Goal: Learn about a topic

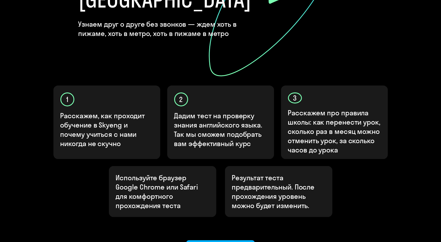
scroll to position [176, 0]
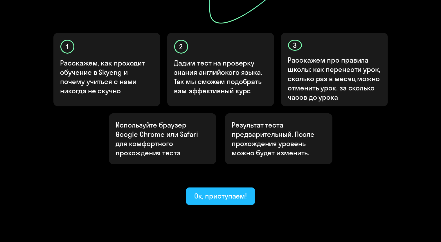
click at [232, 188] on button "Ок, приступаем!" at bounding box center [220, 196] width 69 height 17
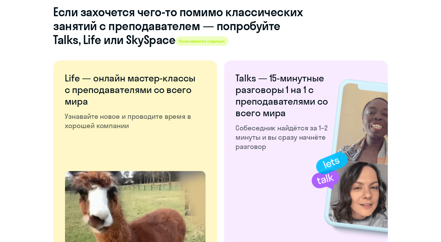
scroll to position [1103, 0]
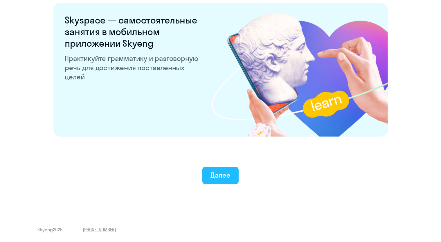
click at [210, 184] on button "Далее" at bounding box center [220, 175] width 36 height 17
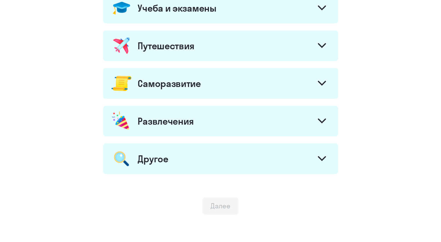
scroll to position [310, 0]
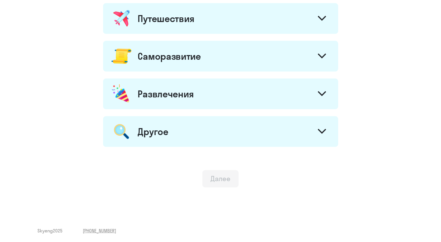
click at [221, 179] on div "Далее" at bounding box center [220, 178] width 20 height 9
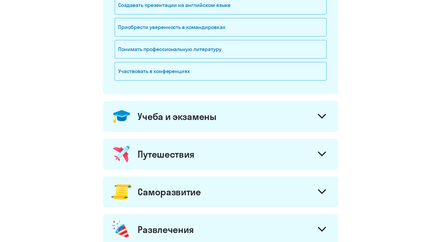
scroll to position [78, 0]
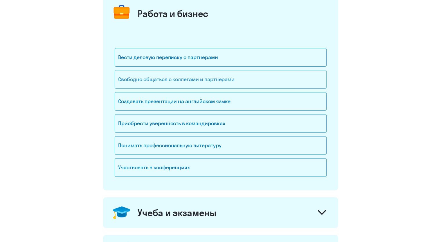
click at [205, 83] on div "Свободно общаться с коллегами и партнерами" at bounding box center [221, 79] width 212 height 19
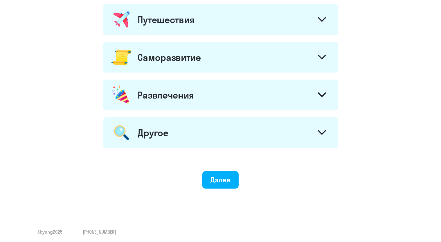
scroll to position [310, 0]
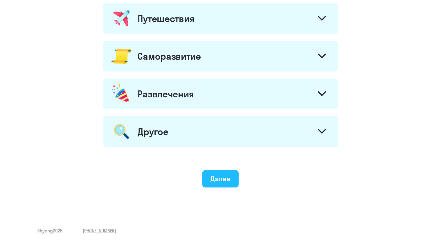
click at [218, 182] on div "Далее" at bounding box center [220, 178] width 20 height 9
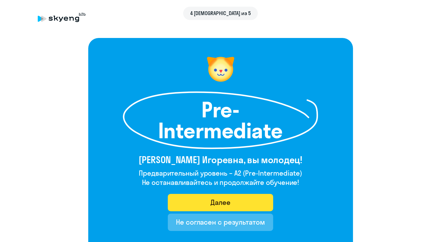
click at [236, 205] on button "Далее" at bounding box center [220, 202] width 105 height 17
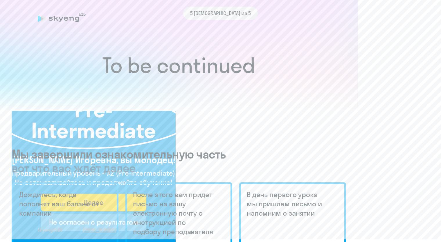
click at [237, 200] on div "5 [DEMOGRAPHIC_DATA] из 5 Pre-Intermediate [PERSON_NAME] Игоревна, вы молодец! …" at bounding box center [220, 121] width 441 height 242
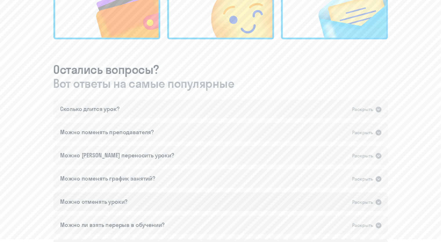
scroll to position [214, 0]
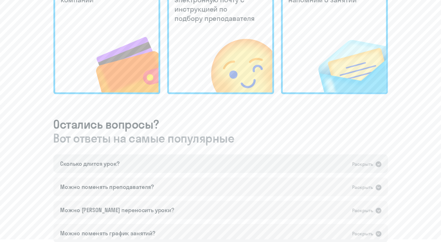
click at [380, 164] on icon at bounding box center [378, 165] width 6 height 6
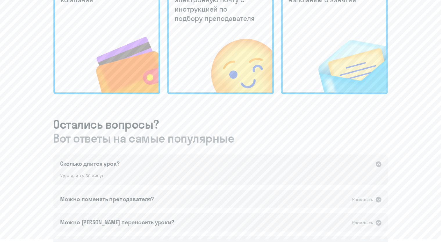
click at [423, 175] on div "To be continued Мы завершили ознакомительную часть вот что вас ждёт далее Дожди…" at bounding box center [221, 52] width 418 height 592
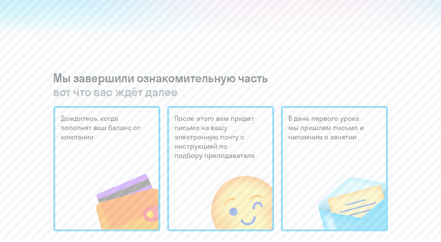
scroll to position [0, 0]
